Goal: Information Seeking & Learning: Learn about a topic

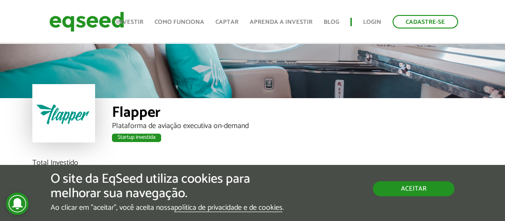
click at [402, 185] on button "Aceitar" at bounding box center [413, 189] width 81 height 15
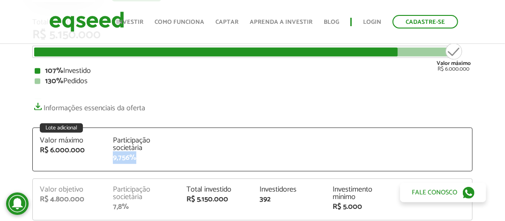
drag, startPoint x: 111, startPoint y: 158, endPoint x: 151, endPoint y: 157, distance: 39.3
click at [151, 157] on div "Participação societária 9,756%" at bounding box center [142, 149] width 73 height 25
drag, startPoint x: 51, startPoint y: 151, endPoint x: 93, endPoint y: 151, distance: 42.1
click at [93, 151] on div "R$ 6.000.000" at bounding box center [69, 150] width 59 height 7
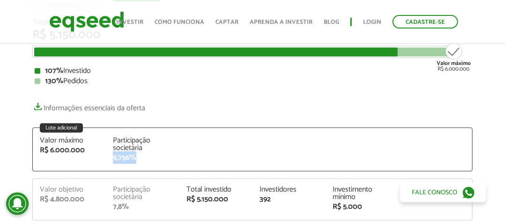
drag, startPoint x: 112, startPoint y: 158, endPoint x: 139, endPoint y: 159, distance: 26.2
click at [139, 159] on div "Participação societária 9,756%" at bounding box center [142, 149] width 73 height 25
click at [119, 157] on div "9,756%" at bounding box center [142, 157] width 59 height 7
drag, startPoint x: 119, startPoint y: 157, endPoint x: 133, endPoint y: 157, distance: 13.6
click at [133, 157] on div "9,756%" at bounding box center [142, 157] width 59 height 7
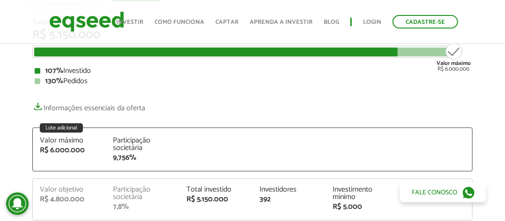
click at [142, 158] on div "9,756%" at bounding box center [142, 157] width 59 height 7
drag, startPoint x: 142, startPoint y: 158, endPoint x: 122, endPoint y: 158, distance: 20.1
click at [122, 158] on div "9,756%" at bounding box center [142, 157] width 59 height 7
drag, startPoint x: 253, startPoint y: 197, endPoint x: 293, endPoint y: 201, distance: 40.0
click at [293, 201] on div "Investidores 392" at bounding box center [288, 194] width 73 height 17
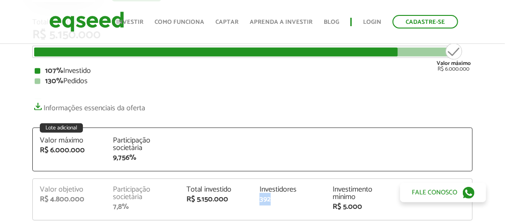
click at [293, 201] on div "392" at bounding box center [288, 199] width 59 height 7
drag, startPoint x: 336, startPoint y: 209, endPoint x: 373, endPoint y: 213, distance: 37.7
click at [373, 213] on div "Valor objetivo R$ 4.800.000 Participação societária 7,8% Total investido R$ 5.1…" at bounding box center [252, 203] width 439 height 34
